Goal: Task Accomplishment & Management: Complete application form

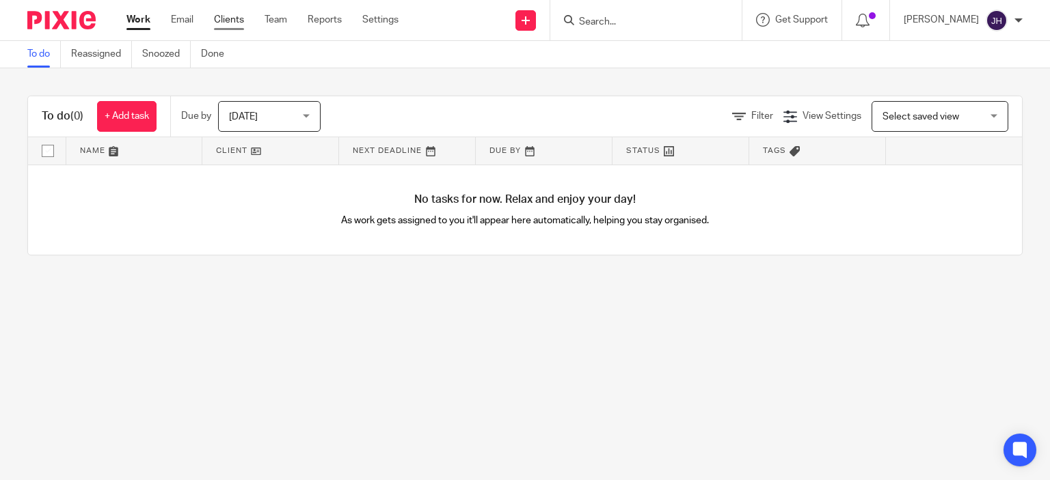
click at [220, 21] on link "Clients" at bounding box center [229, 20] width 30 height 14
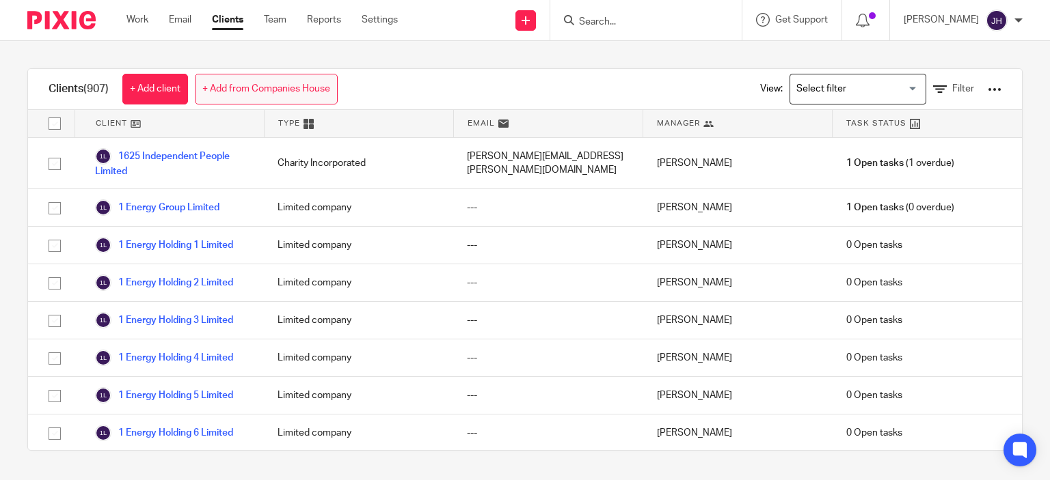
click at [282, 76] on link "+ Add from Companies House" at bounding box center [266, 89] width 143 height 31
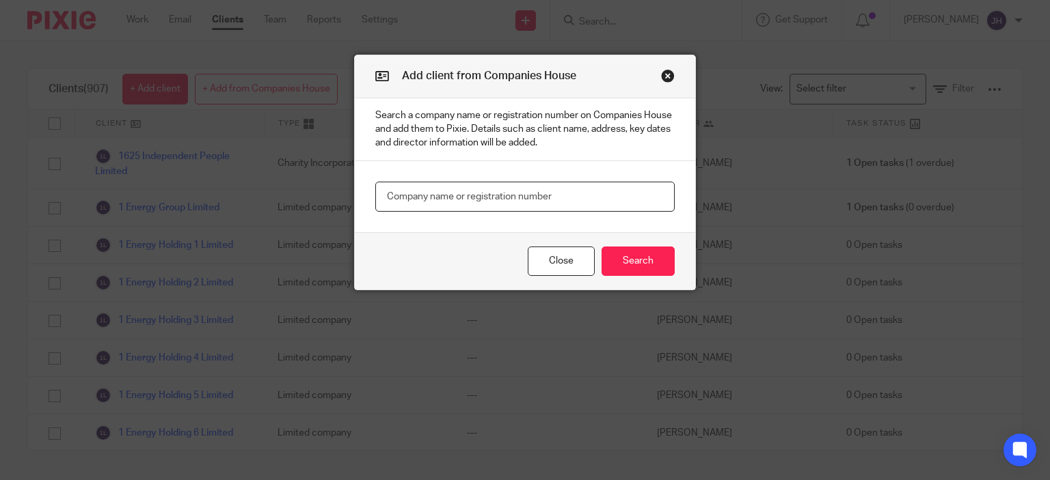
paste input "15732755"
type input "15732755"
click at [636, 251] on button "Search" at bounding box center [637, 261] width 73 height 29
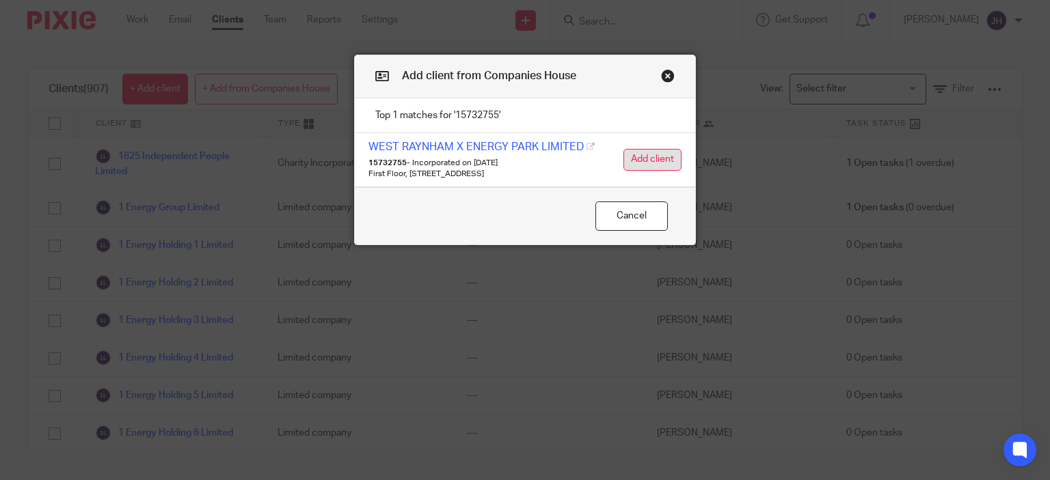
click at [664, 157] on button "Add client" at bounding box center [652, 160] width 58 height 22
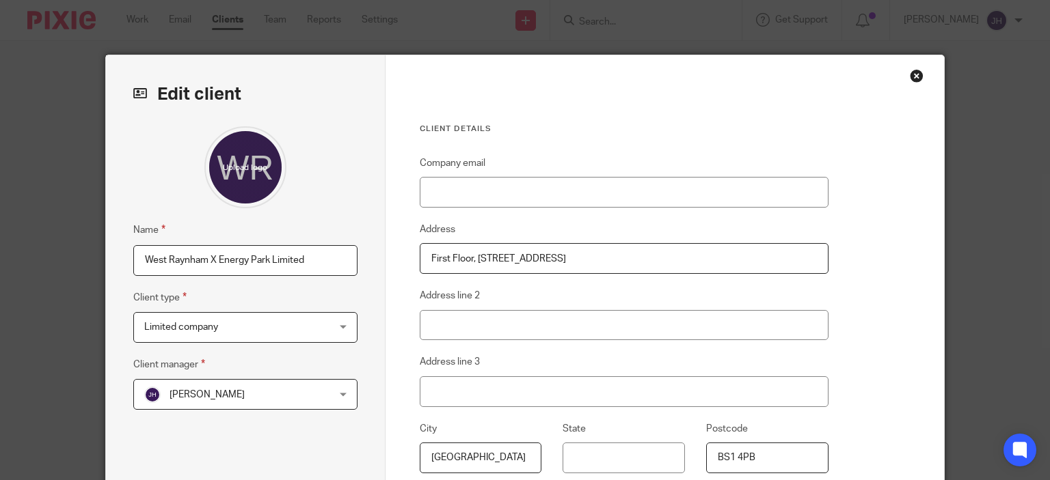
click at [189, 404] on span "[PERSON_NAME]" at bounding box center [229, 394] width 170 height 29
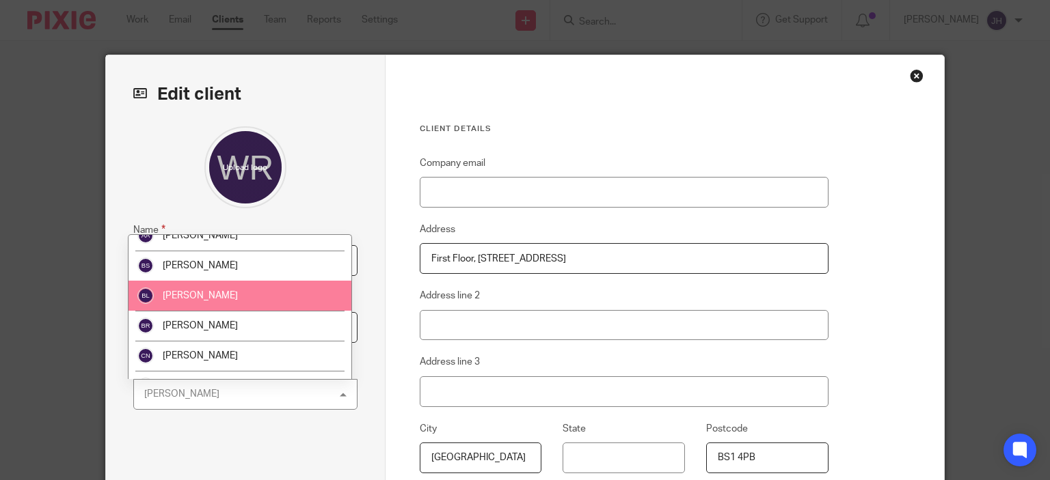
scroll to position [68, 0]
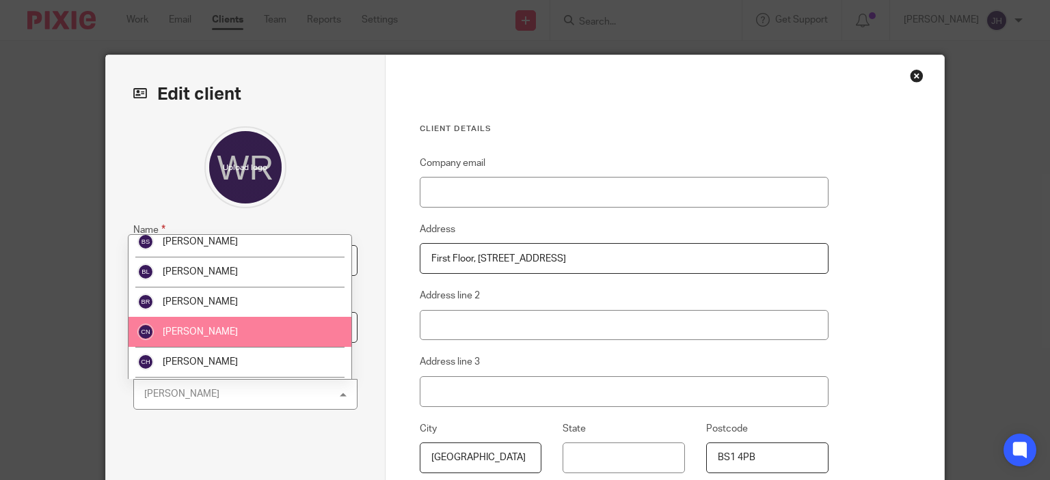
click at [211, 336] on span "[PERSON_NAME]" at bounding box center [200, 332] width 75 height 10
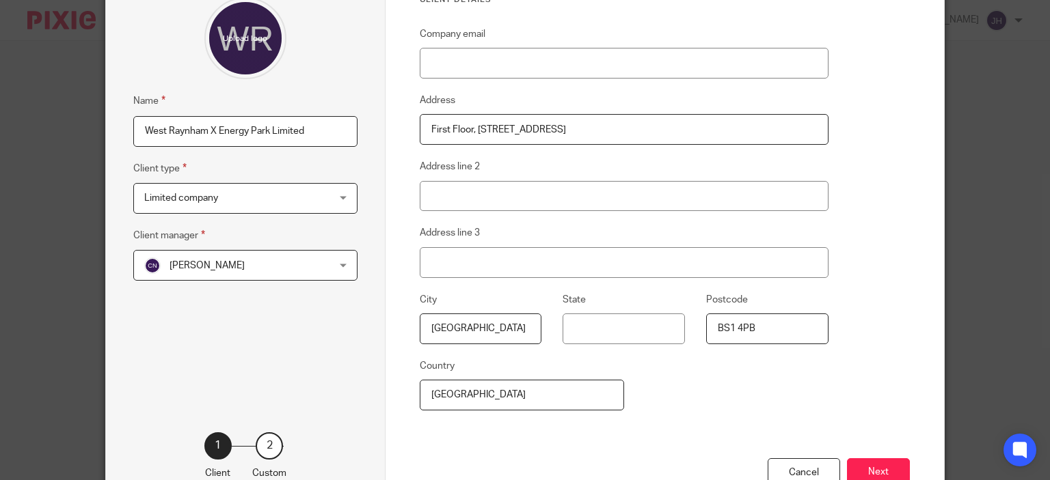
scroll to position [223, 0]
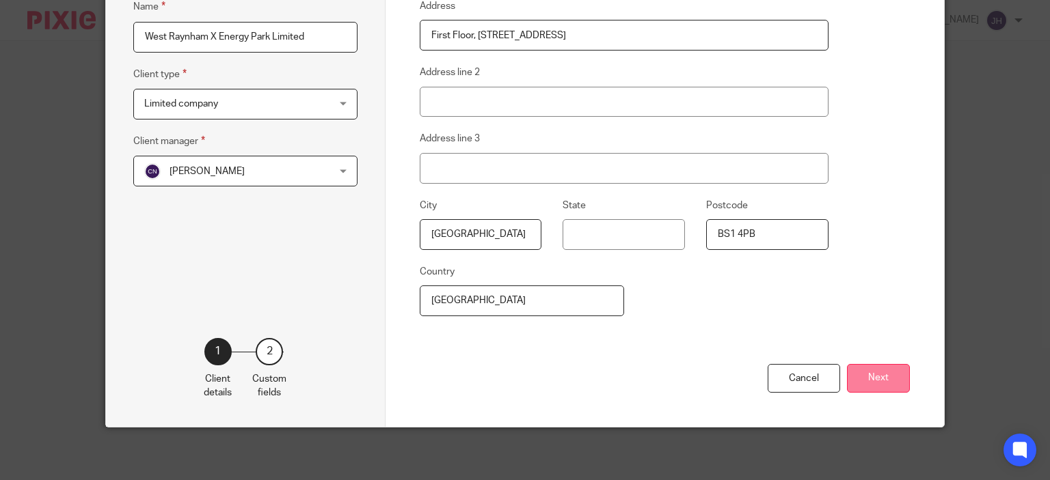
click at [886, 385] on button "Next" at bounding box center [878, 378] width 63 height 29
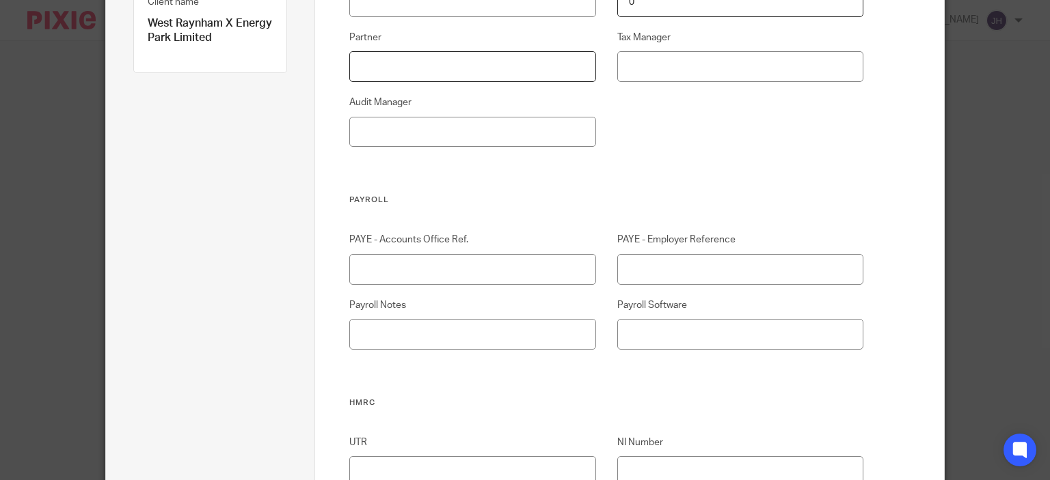
click at [375, 76] on input "Partner" at bounding box center [472, 66] width 246 height 31
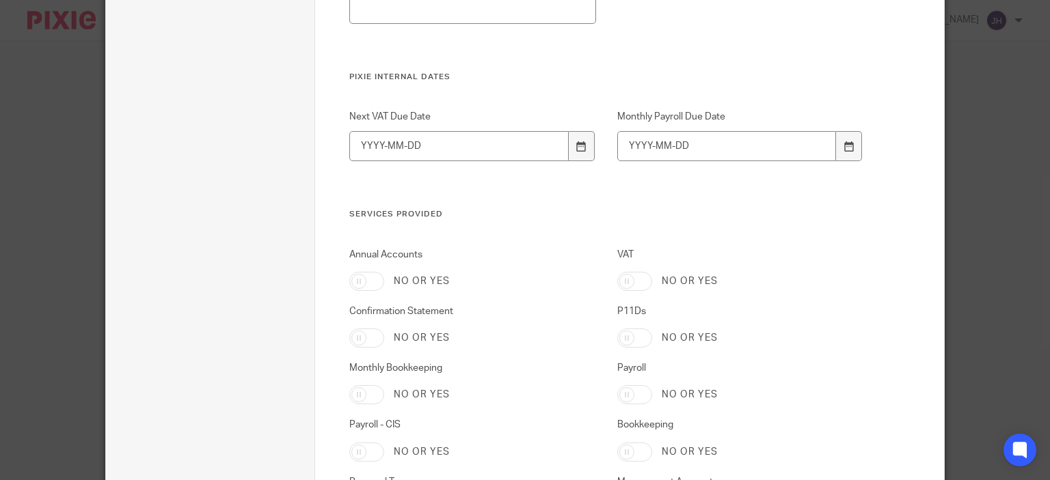
scroll to position [2137, 0]
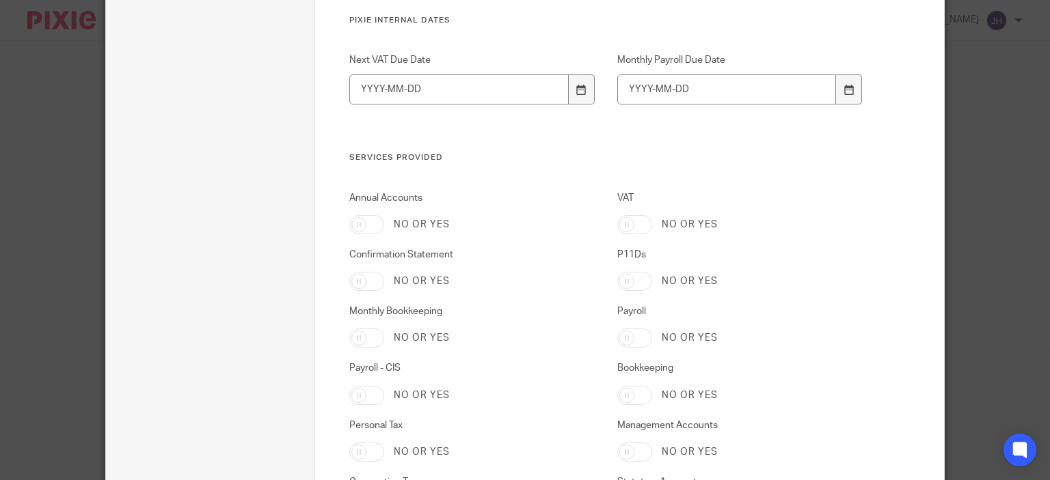
type input "[PERSON_NAME]"
click at [365, 223] on input "Annual Accounts" at bounding box center [366, 224] width 35 height 19
checkbox input "true"
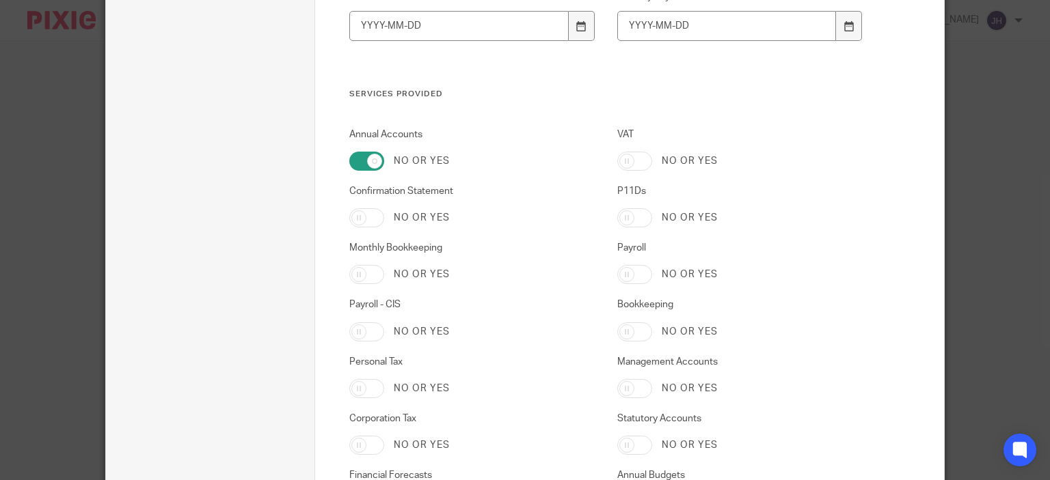
scroll to position [2342, 0]
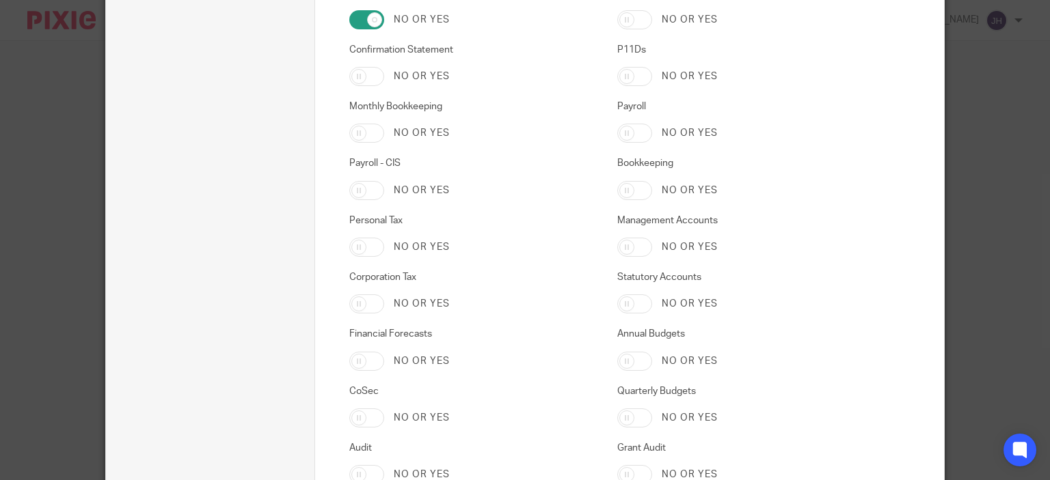
click at [371, 303] on input "Corporation Tax" at bounding box center [366, 304] width 35 height 19
checkbox input "true"
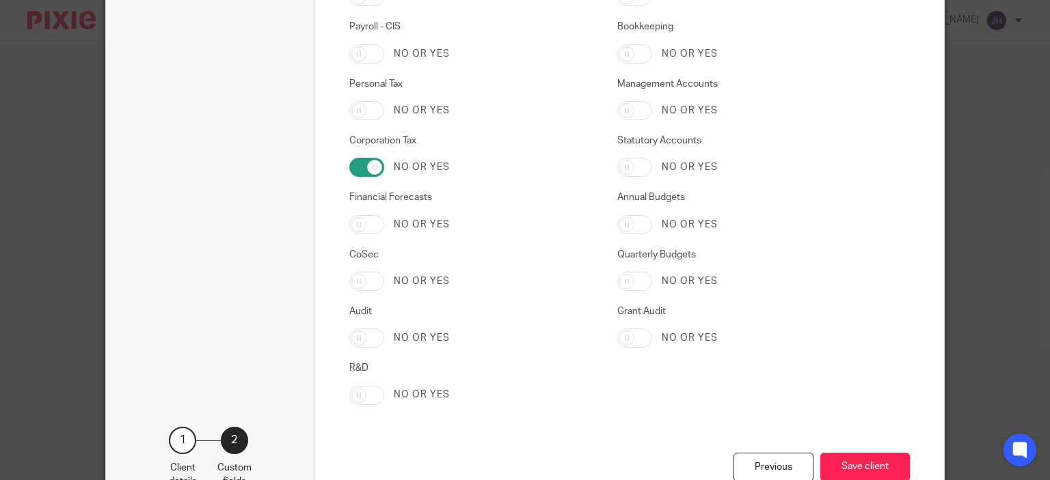
click at [365, 276] on input "CoSec" at bounding box center [366, 281] width 35 height 19
checkbox input "true"
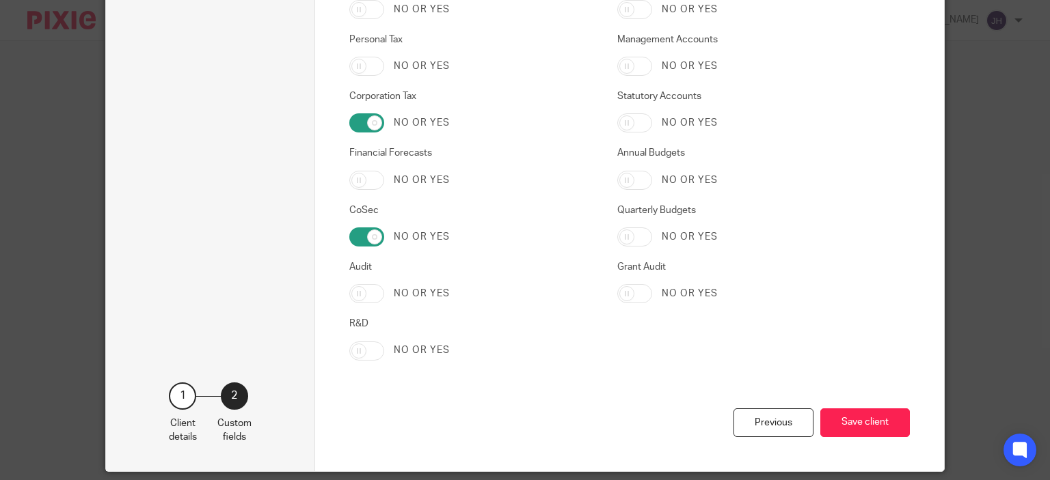
scroll to position [2570, 0]
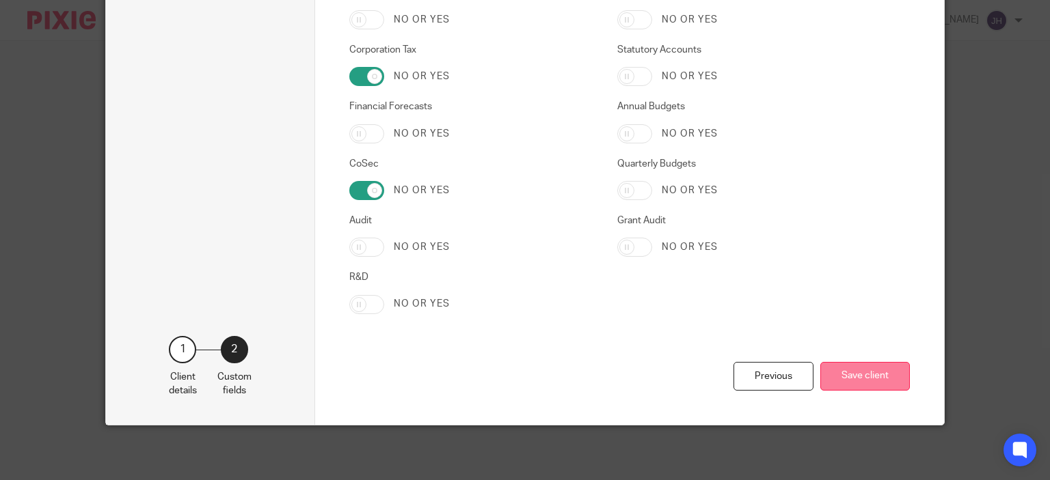
click at [872, 373] on button "Save client" at bounding box center [865, 376] width 90 height 29
